Goal: Transaction & Acquisition: Book appointment/travel/reservation

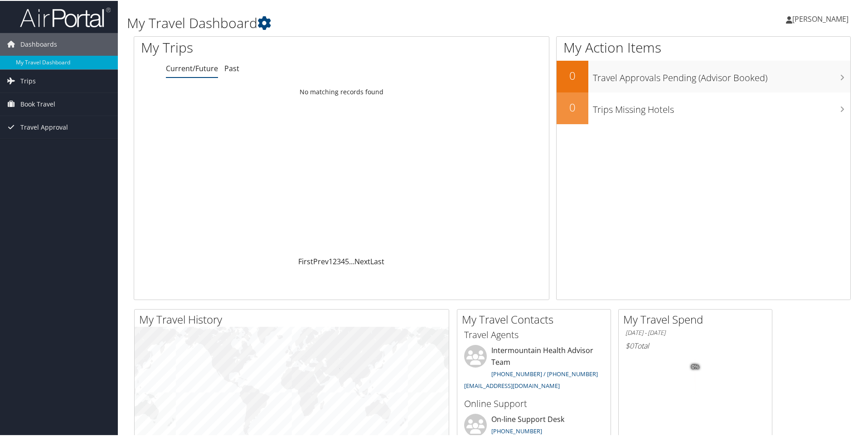
click at [797, 11] on link "[PERSON_NAME]" at bounding box center [822, 18] width 72 height 27
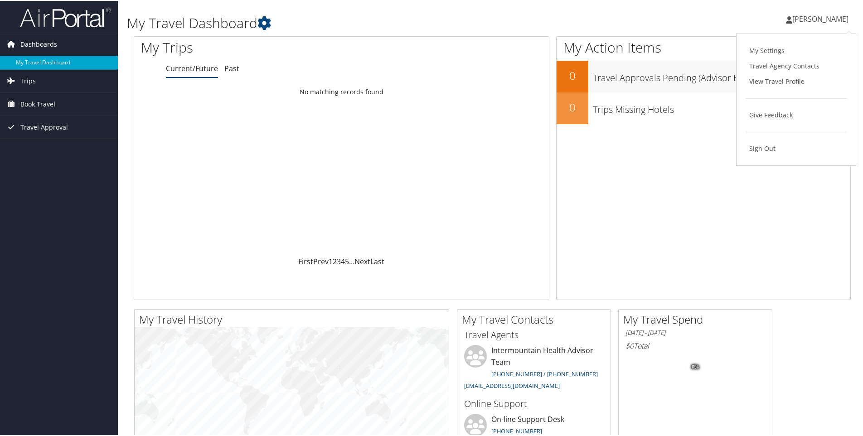
click at [48, 39] on span "Dashboards" at bounding box center [38, 43] width 37 height 23
click at [37, 103] on span "Book Travel" at bounding box center [37, 103] width 35 height 23
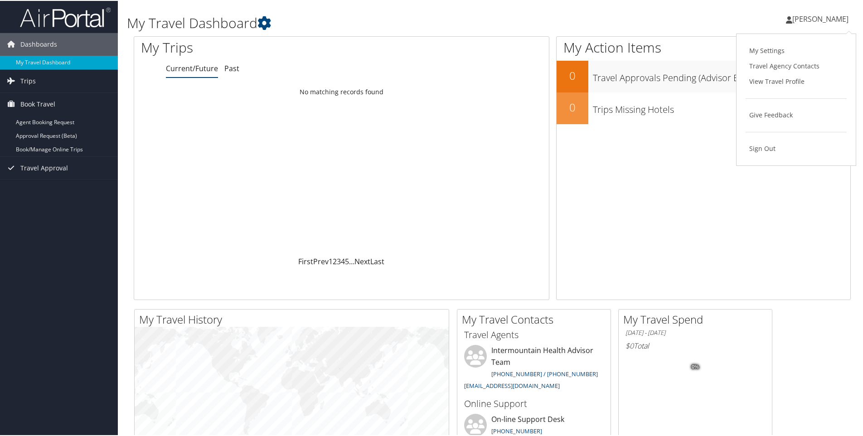
click at [784, 20] on ul "[PERSON_NAME] [PERSON_NAME]" at bounding box center [817, 18] width 82 height 27
click at [788, 18] on icon at bounding box center [789, 18] width 6 height 7
click at [265, 19] on icon at bounding box center [264, 22] width 14 height 14
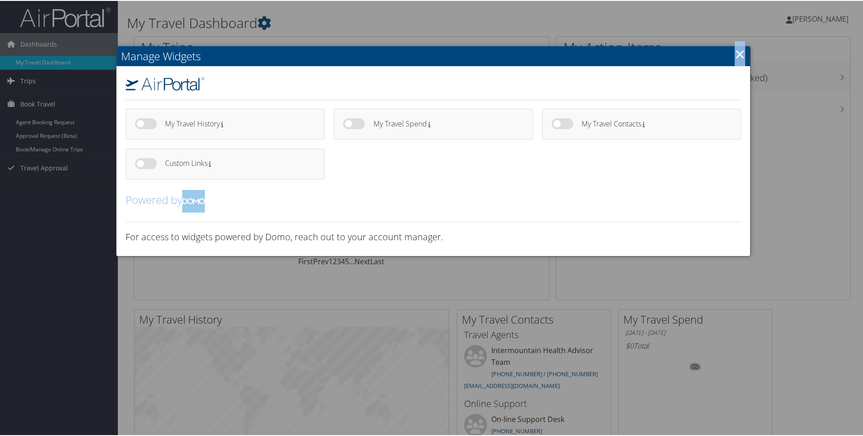
click at [738, 53] on link "×" at bounding box center [740, 53] width 10 height 18
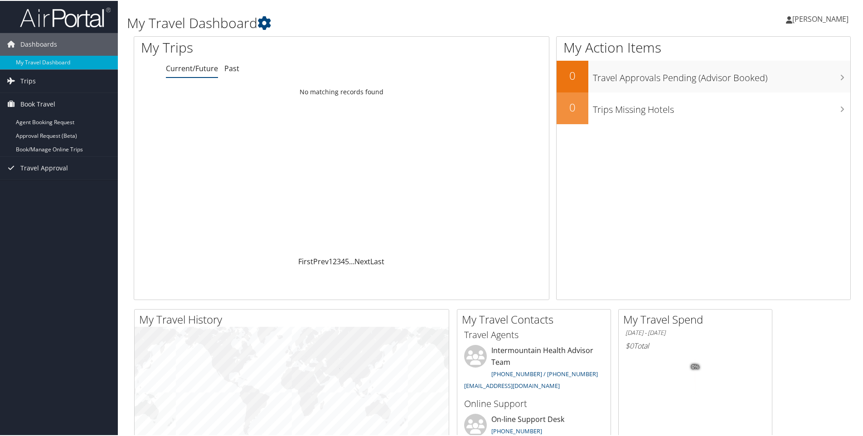
drag, startPoint x: 738, startPoint y: 53, endPoint x: 843, endPoint y: 32, distance: 107.6
click at [843, 32] on div "[PERSON_NAME] [PERSON_NAME] My Settings Travel Agency Contacts View Travel Prof…" at bounding box center [722, 22] width 289 height 35
click at [800, 17] on span "[PERSON_NAME]" at bounding box center [820, 18] width 56 height 10
click at [336, 13] on h1 "My Travel Dashboard" at bounding box center [370, 22] width 487 height 19
click at [71, 18] on img at bounding box center [65, 16] width 91 height 21
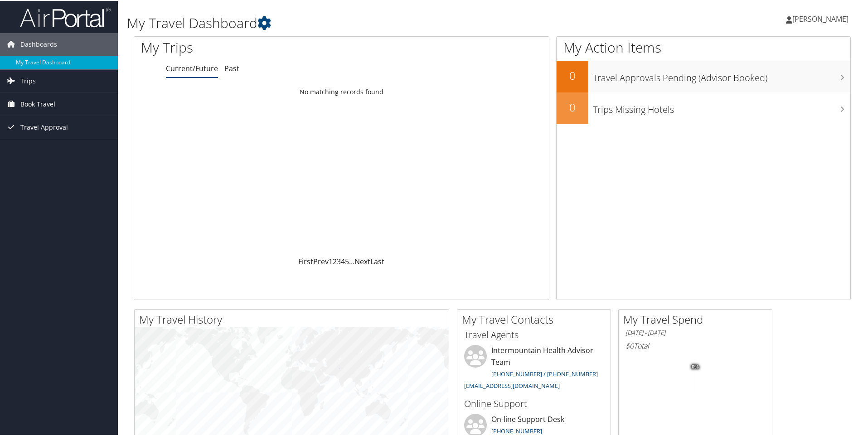
click at [21, 103] on span "Book Travel" at bounding box center [37, 103] width 35 height 23
click at [38, 147] on link "Book/Manage Online Trips" at bounding box center [59, 149] width 118 height 14
